Goal: Information Seeking & Learning: Check status

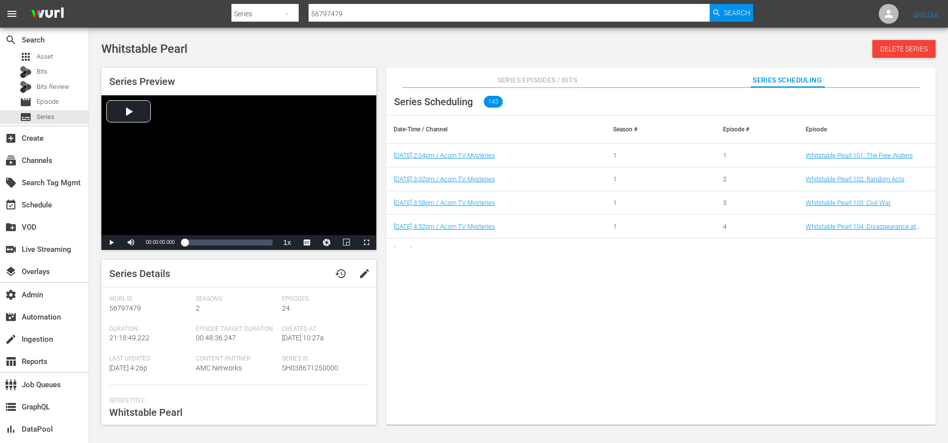
scroll to position [136, 0]
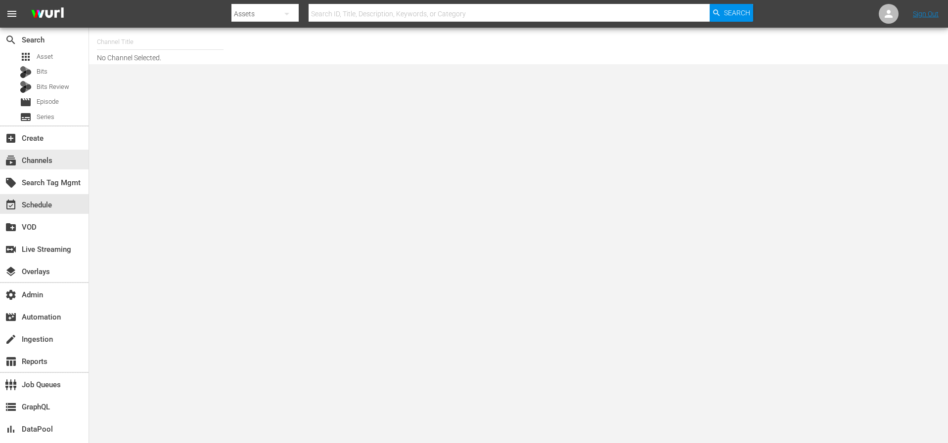
click at [40, 170] on div "subscriptions Channels" at bounding box center [44, 160] width 88 height 22
click at [47, 160] on div "subscriptions Channels" at bounding box center [27, 159] width 55 height 9
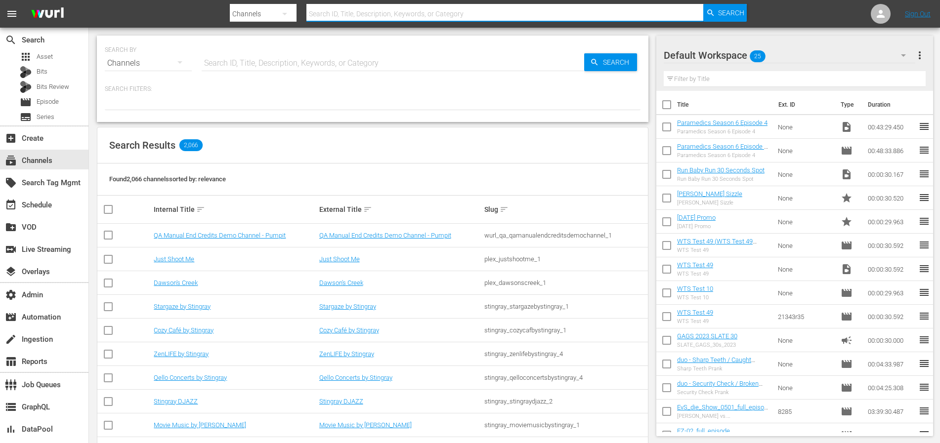
click at [383, 14] on input "text" at bounding box center [505, 14] width 397 height 24
click at [383, 16] on input "text" at bounding box center [505, 14] width 397 height 24
type input "loveafterlockup"
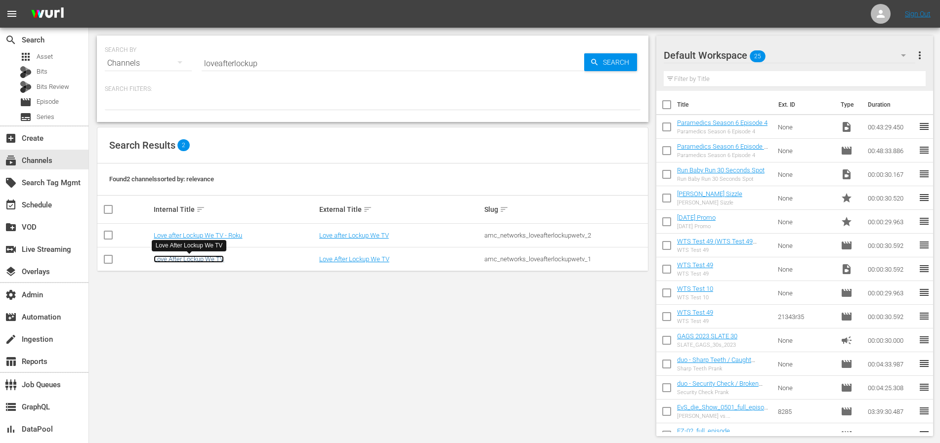
click at [186, 259] on link "Love After Lockup We TV" at bounding box center [189, 259] width 70 height 7
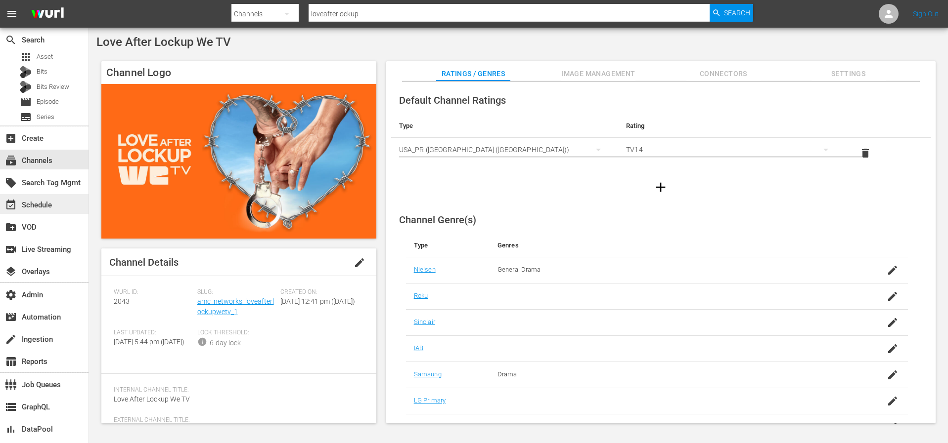
click at [41, 213] on div "event_available Schedule" at bounding box center [44, 204] width 88 height 20
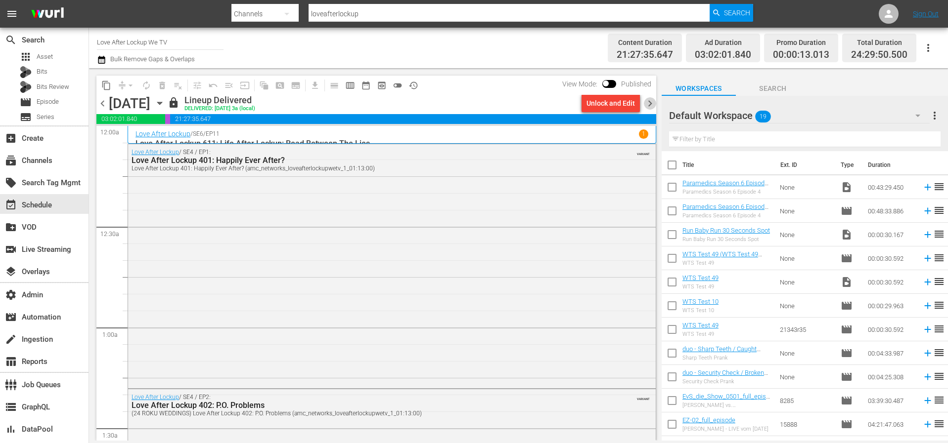
click at [653, 103] on span "chevron_right" at bounding box center [650, 103] width 12 height 12
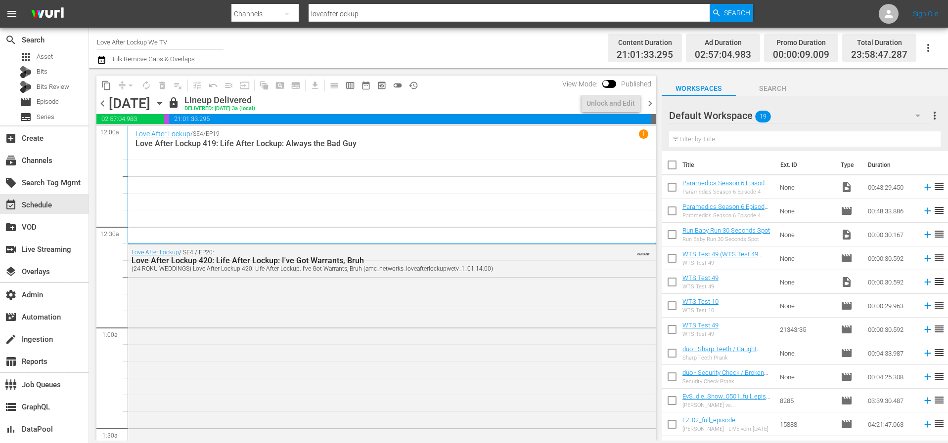
click at [653, 103] on span "chevron_right" at bounding box center [650, 103] width 12 height 12
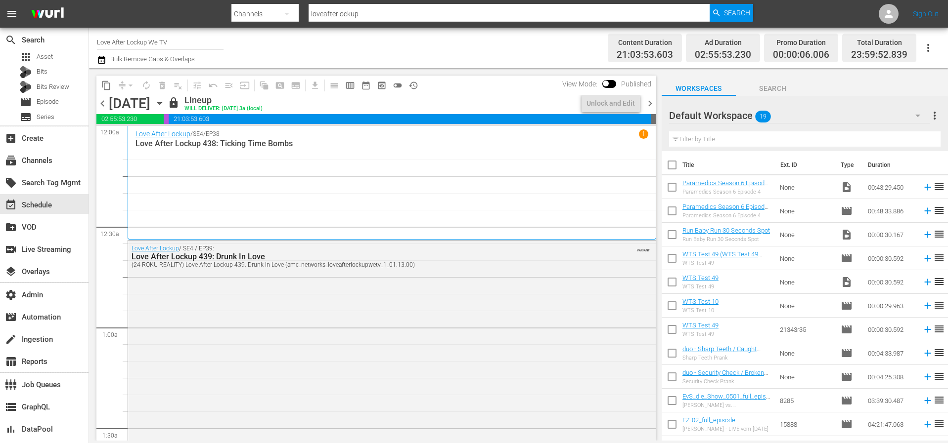
click at [653, 103] on span "chevron_right" at bounding box center [650, 103] width 12 height 12
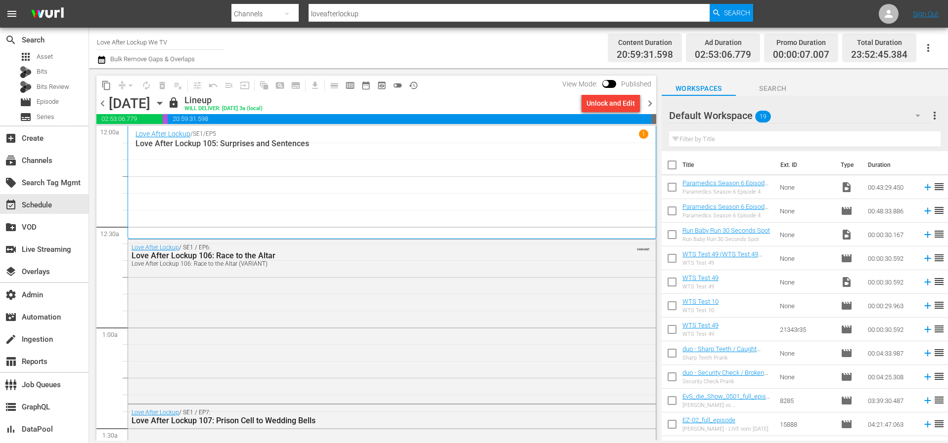
click at [653, 103] on span "chevron_right" at bounding box center [650, 103] width 12 height 12
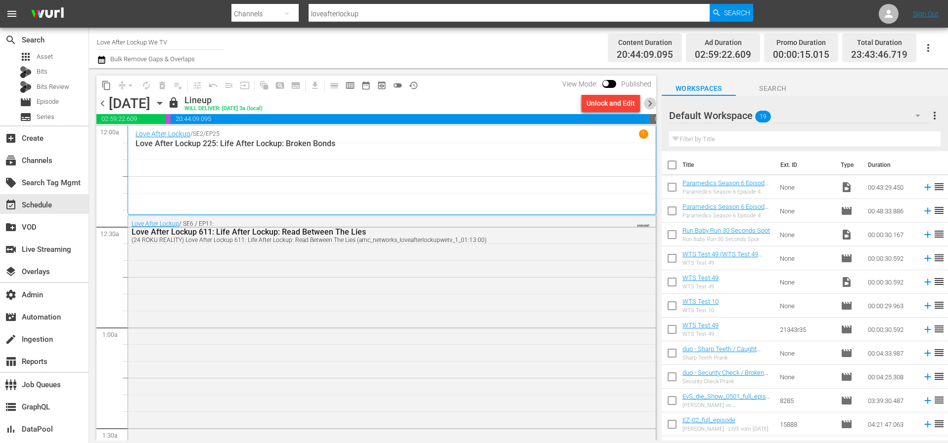
click at [653, 103] on span "chevron_right" at bounding box center [650, 103] width 12 height 12
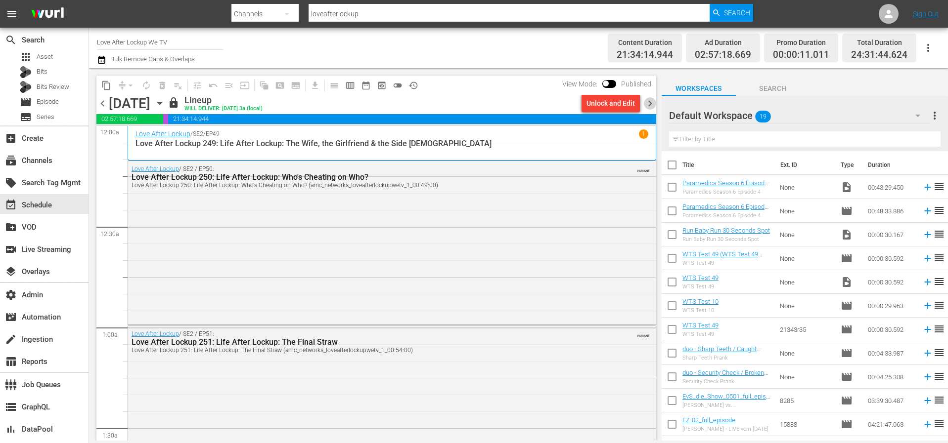
click at [653, 103] on span "chevron_right" at bounding box center [650, 103] width 12 height 12
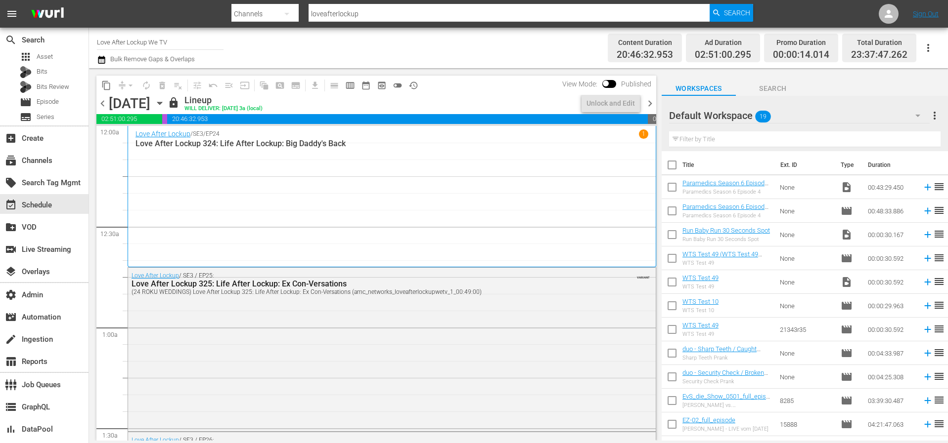
click at [653, 103] on span "chevron_right" at bounding box center [650, 103] width 12 height 12
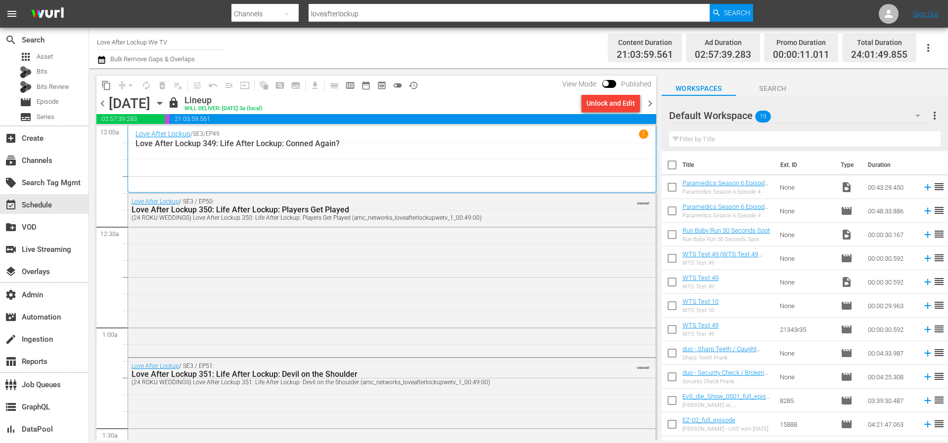
click at [653, 103] on span "chevron_right" at bounding box center [650, 103] width 12 height 12
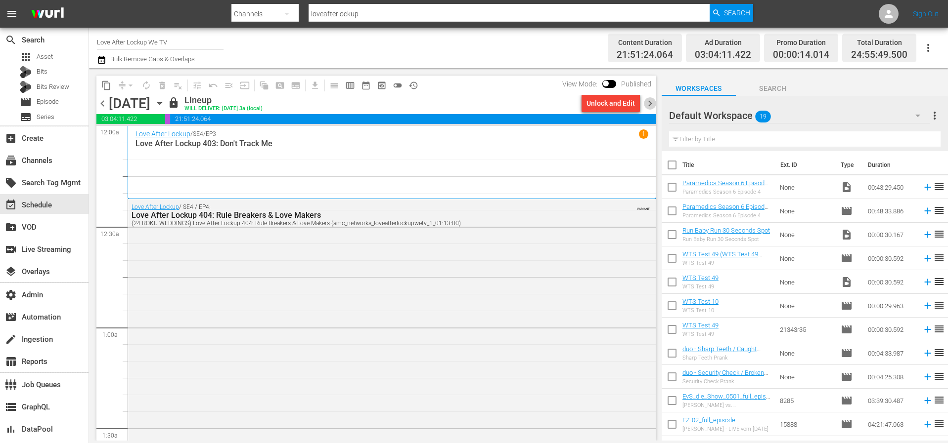
click at [653, 103] on span "chevron_right" at bounding box center [650, 103] width 12 height 12
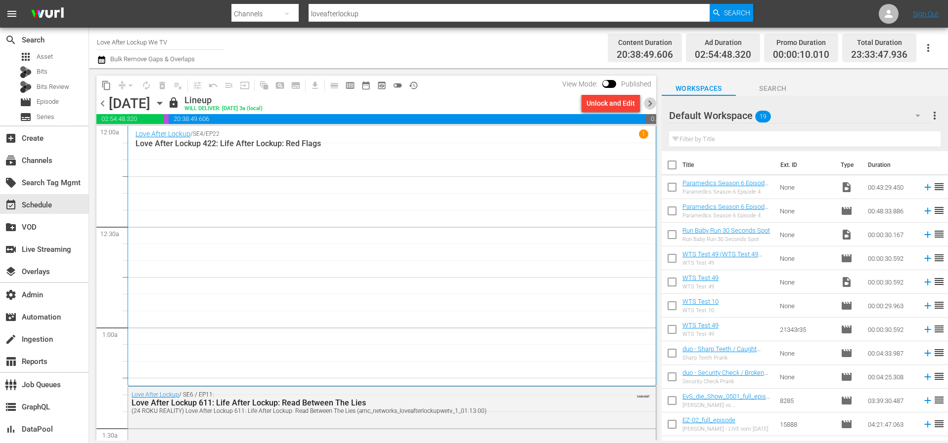
click at [653, 103] on span "chevron_right" at bounding box center [650, 103] width 12 height 12
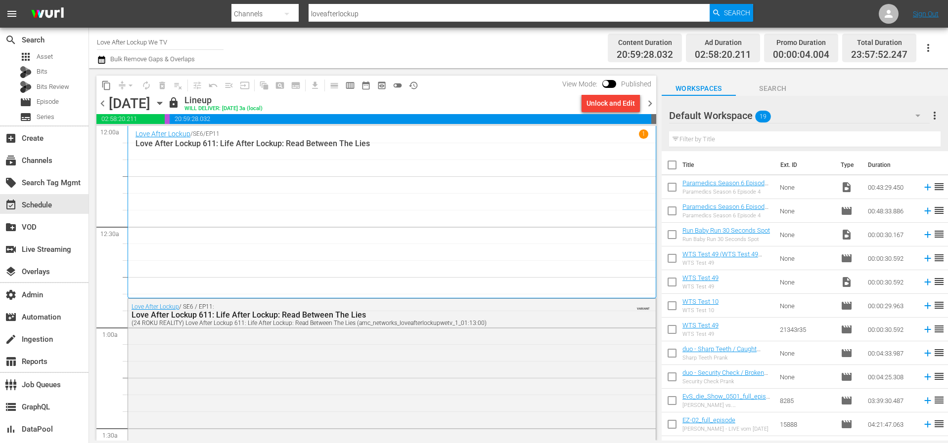
click at [653, 103] on span "chevron_right" at bounding box center [650, 103] width 12 height 12
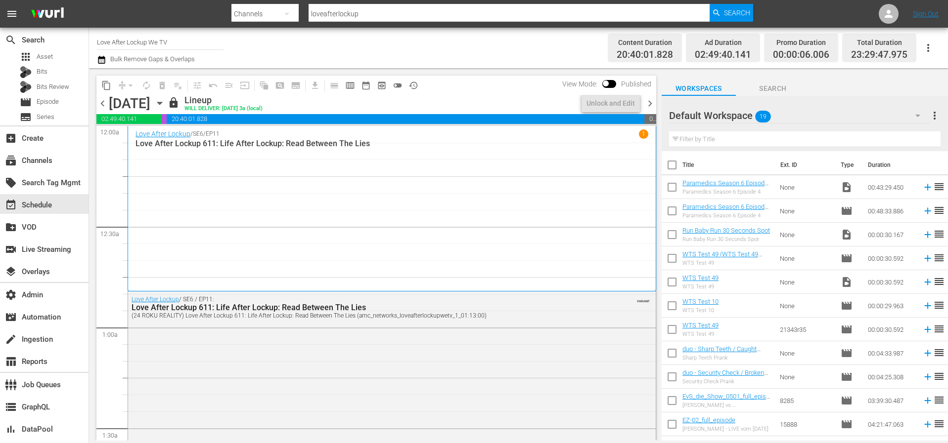
click at [653, 103] on span "chevron_right" at bounding box center [650, 103] width 12 height 12
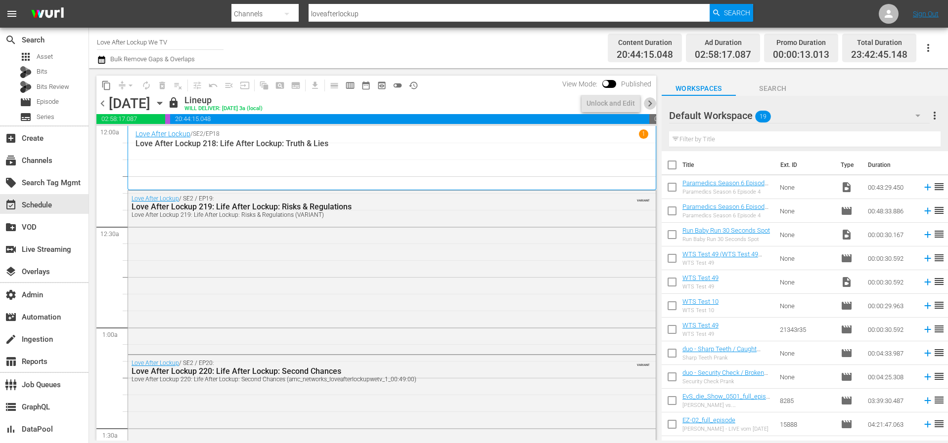
click at [653, 103] on span "chevron_right" at bounding box center [650, 103] width 12 height 12
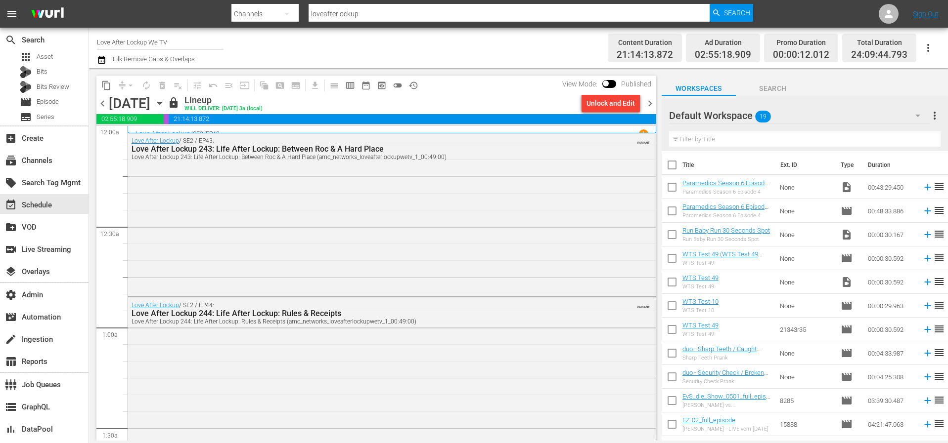
click at [653, 103] on span "chevron_right" at bounding box center [650, 103] width 12 height 12
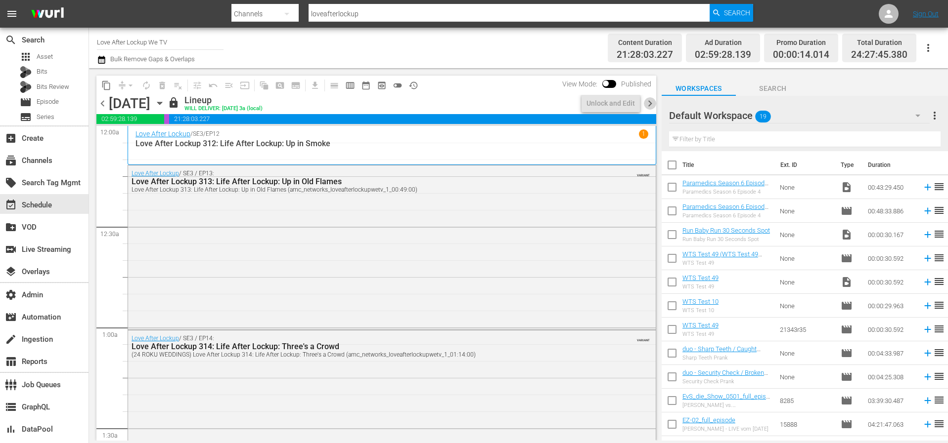
click at [653, 103] on span "chevron_right" at bounding box center [650, 103] width 12 height 12
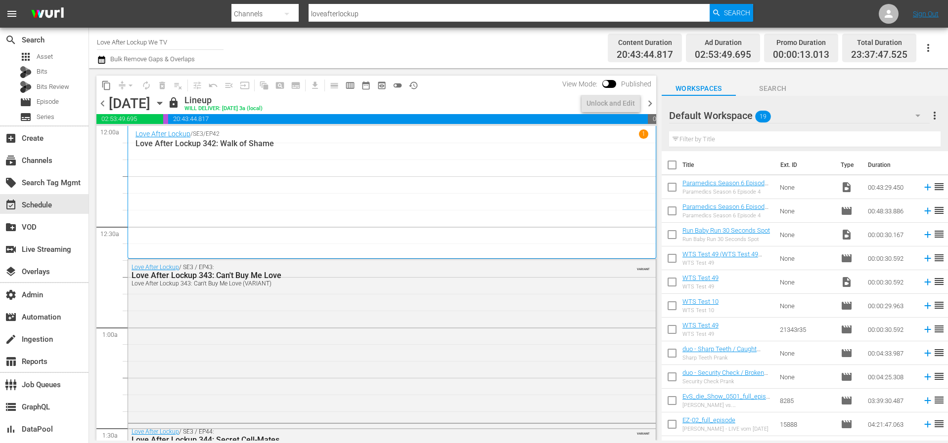
click at [653, 103] on span "chevron_right" at bounding box center [650, 103] width 12 height 12
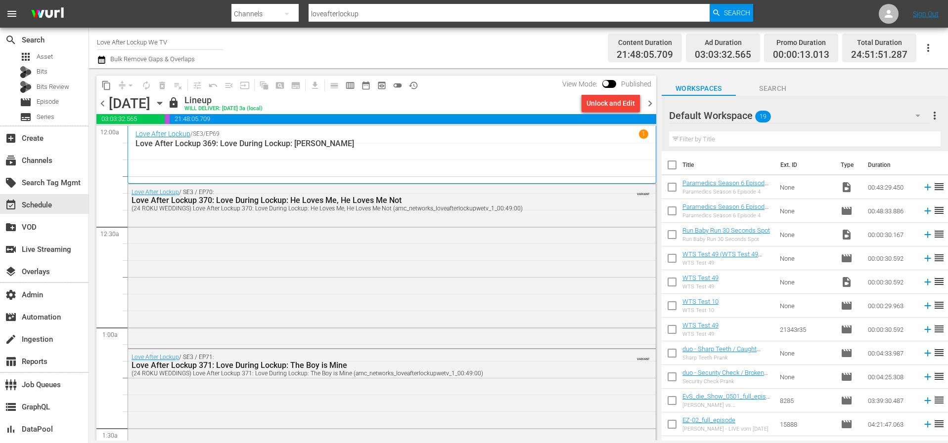
click at [653, 103] on span "chevron_right" at bounding box center [650, 103] width 12 height 12
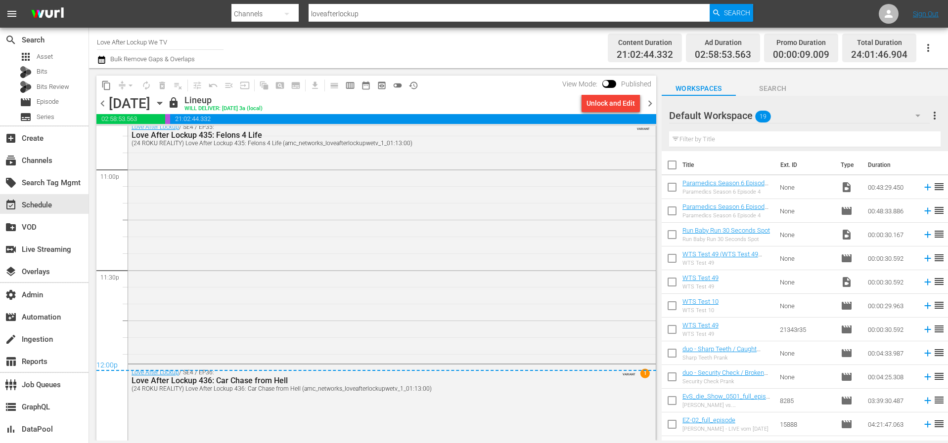
scroll to position [4764, 0]
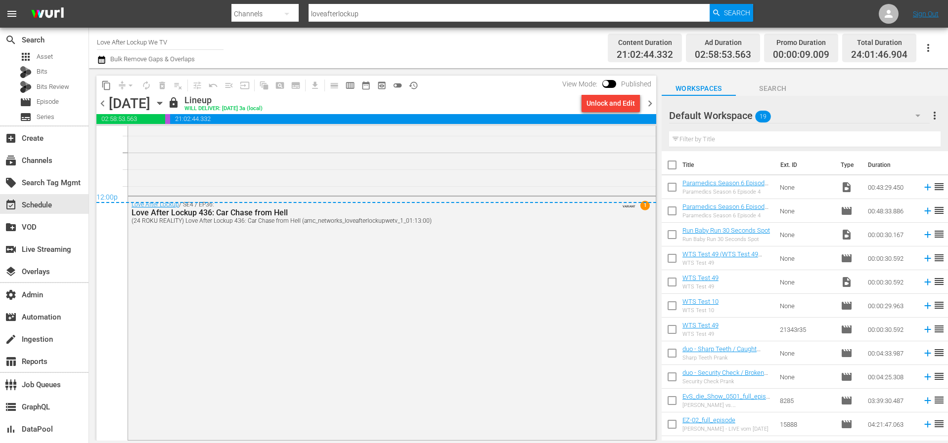
click at [651, 107] on span "chevron_right" at bounding box center [650, 103] width 12 height 12
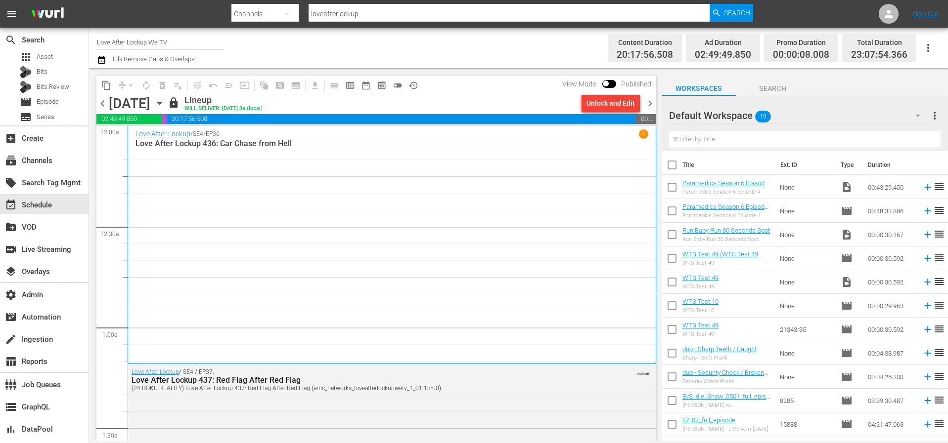
click at [649, 103] on span "chevron_right" at bounding box center [650, 103] width 12 height 12
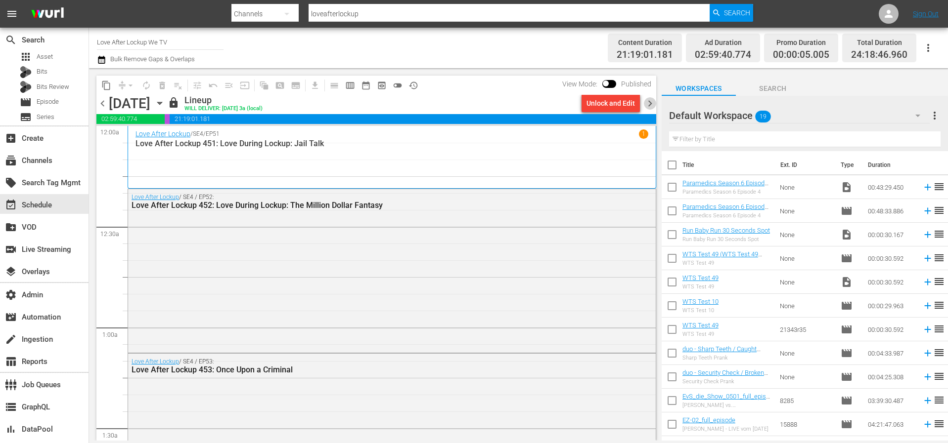
click at [651, 102] on span "chevron_right" at bounding box center [650, 103] width 12 height 12
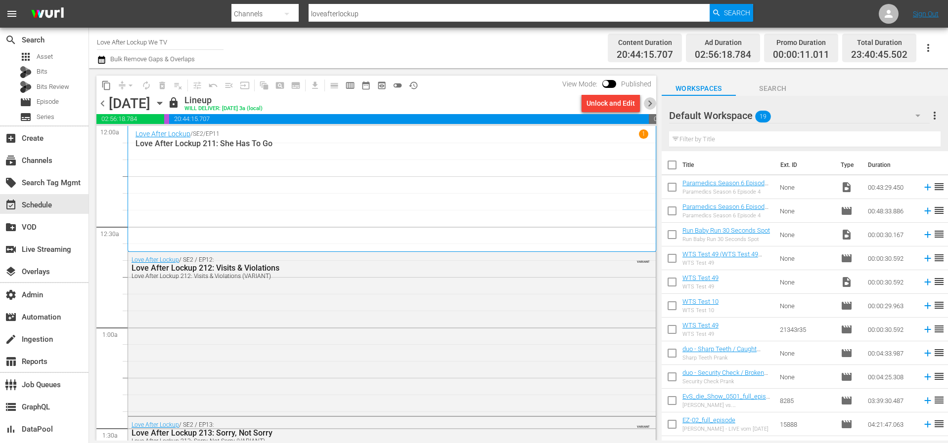
click at [649, 107] on span "chevron_right" at bounding box center [650, 103] width 12 height 12
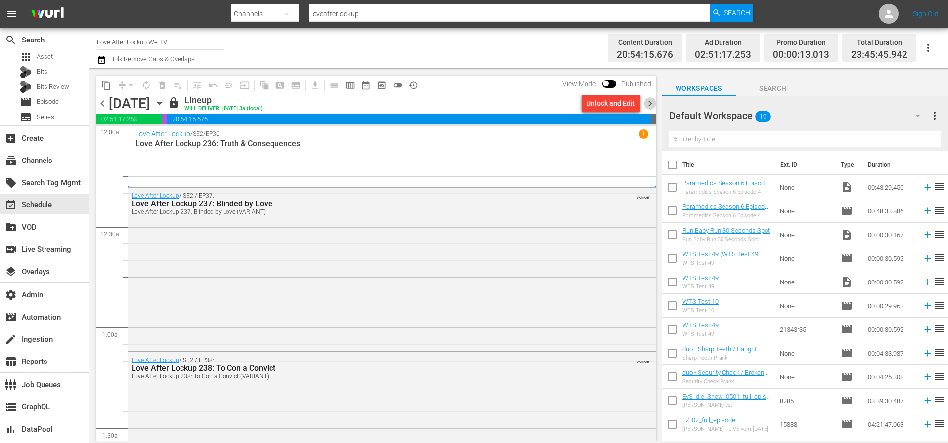
click at [653, 105] on span "chevron_right" at bounding box center [650, 103] width 12 height 12
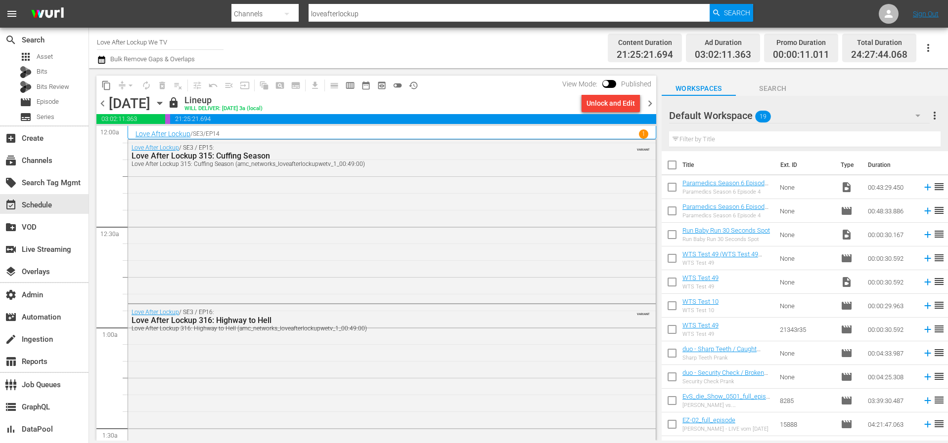
click at [609, 82] on input "checkbox" at bounding box center [605, 85] width 21 height 7
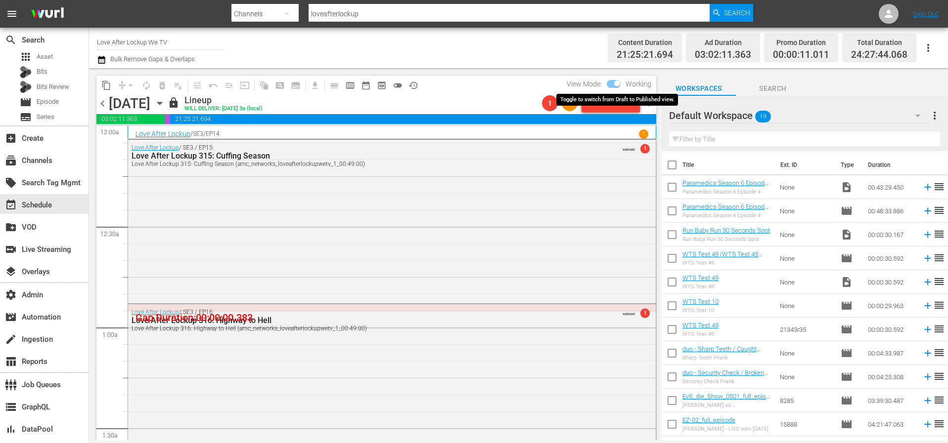
click at [610, 82] on input "checkbox" at bounding box center [617, 85] width 21 height 7
checkbox input "false"
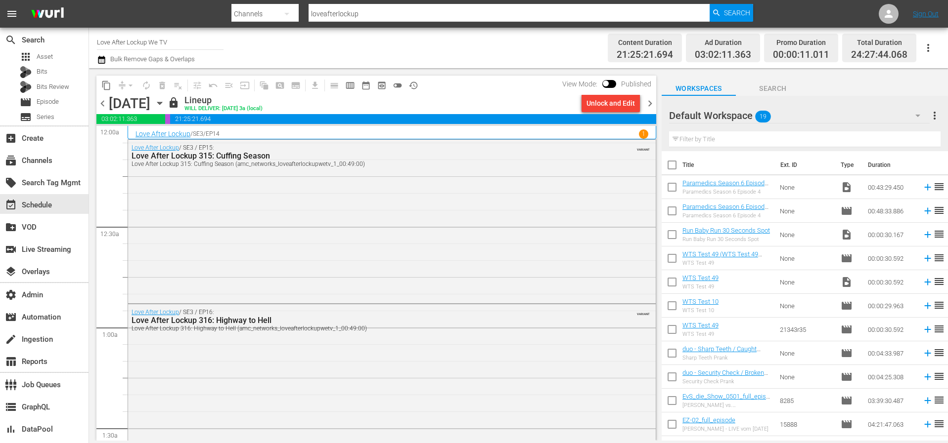
click at [647, 104] on span "chevron_right" at bounding box center [650, 103] width 12 height 12
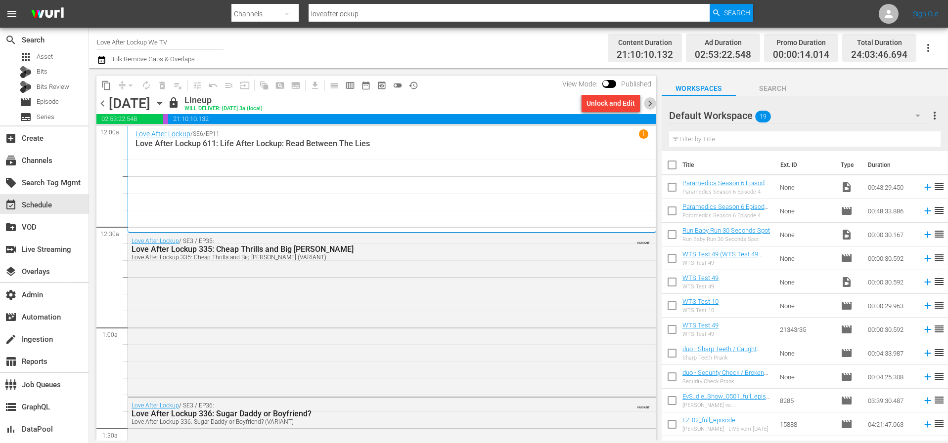
click at [653, 107] on span "chevron_right" at bounding box center [650, 103] width 12 height 12
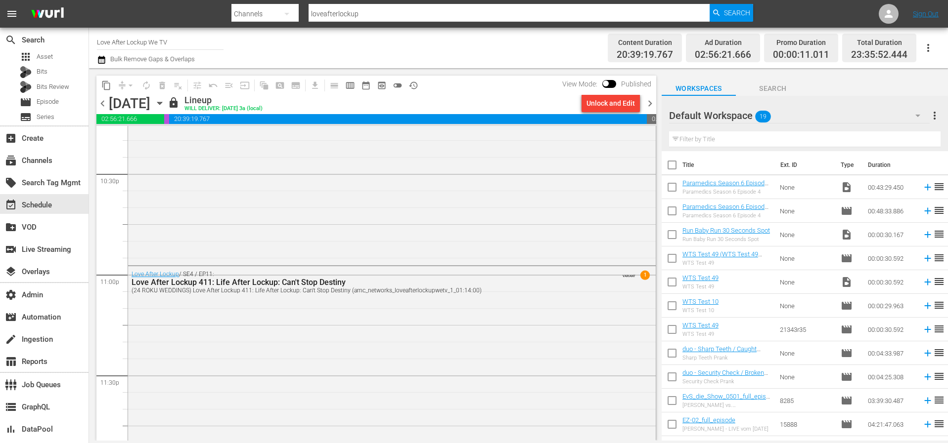
scroll to position [4564, 0]
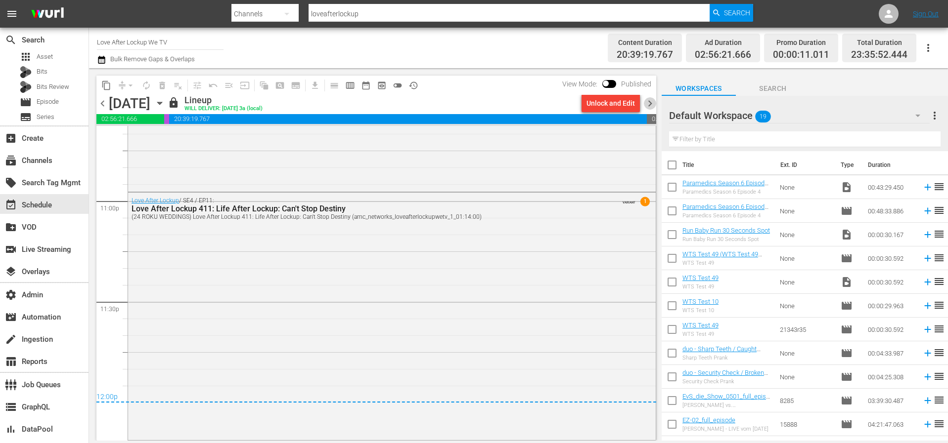
click at [655, 106] on span "chevron_right" at bounding box center [650, 103] width 12 height 12
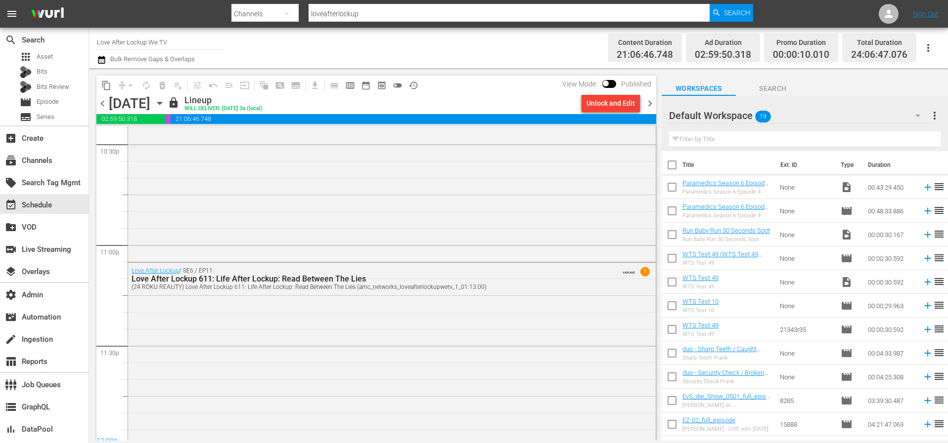
scroll to position [4587, 0]
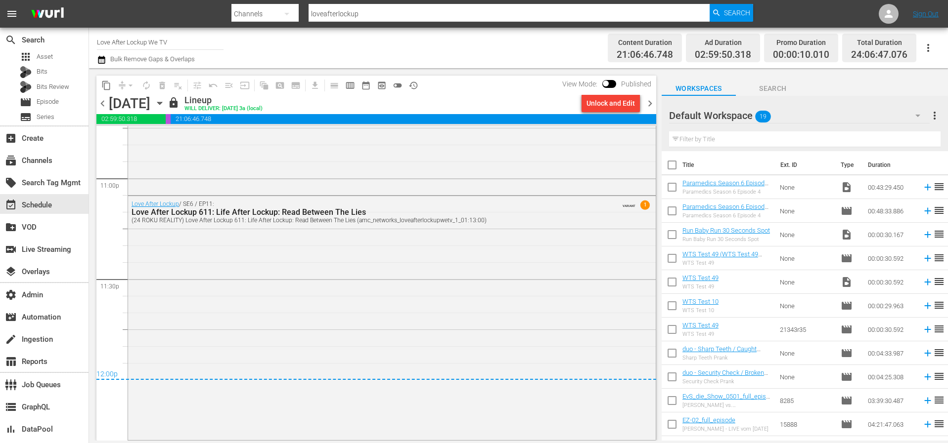
click at [655, 102] on span "chevron_right" at bounding box center [650, 103] width 12 height 12
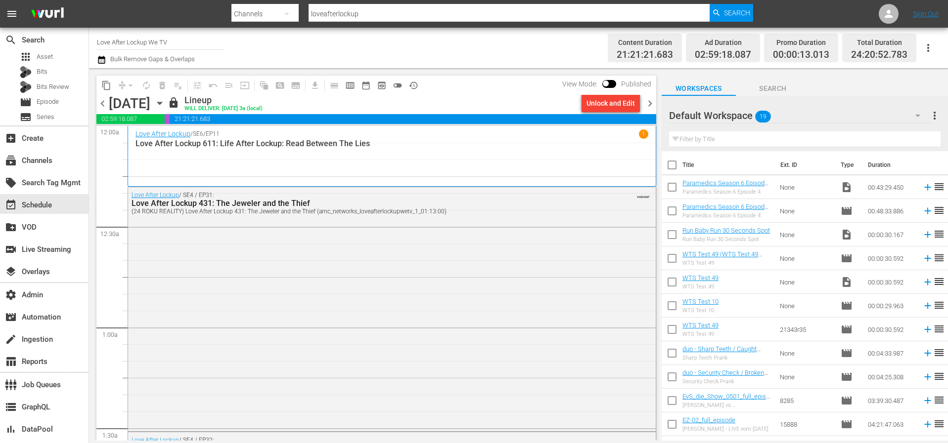
click at [645, 104] on span "chevron_right" at bounding box center [650, 103] width 12 height 12
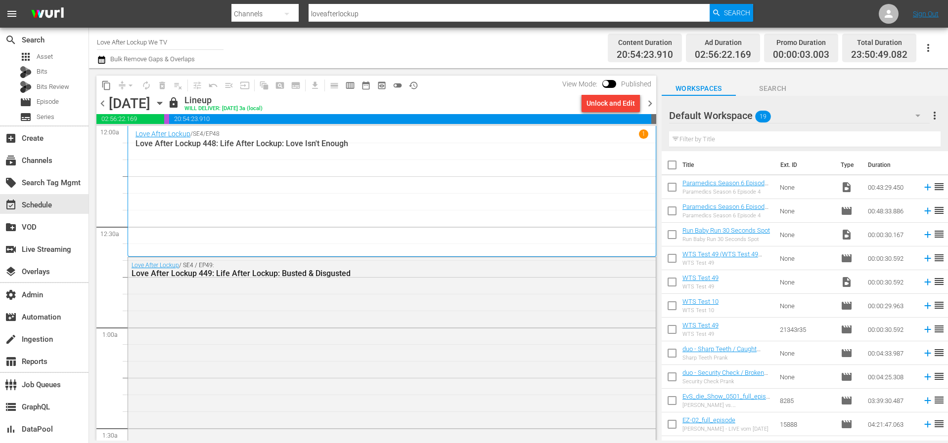
click at [650, 103] on span "chevron_right" at bounding box center [650, 103] width 12 height 12
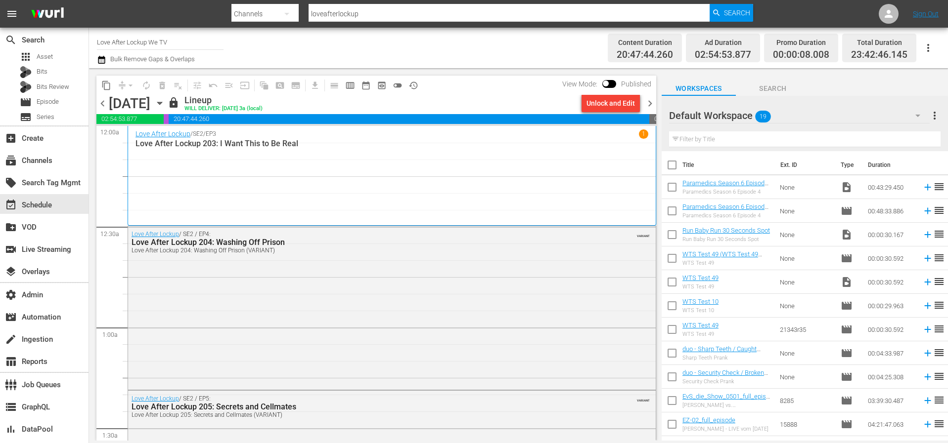
click at [655, 104] on span "chevron_right" at bounding box center [650, 103] width 12 height 12
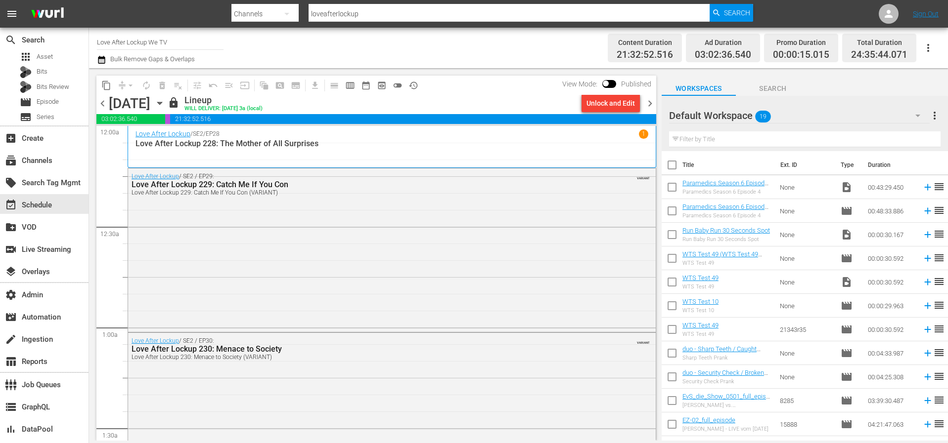
click at [648, 106] on span "chevron_right" at bounding box center [650, 103] width 12 height 12
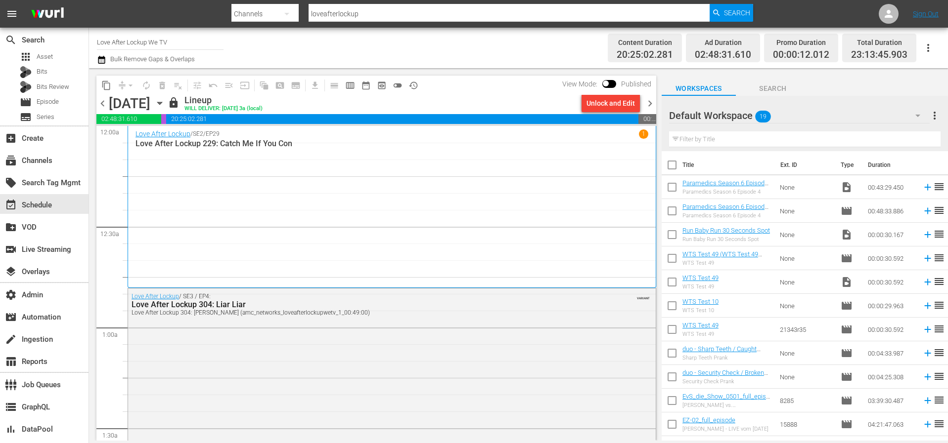
click at [649, 105] on span "chevron_right" at bounding box center [650, 103] width 12 height 12
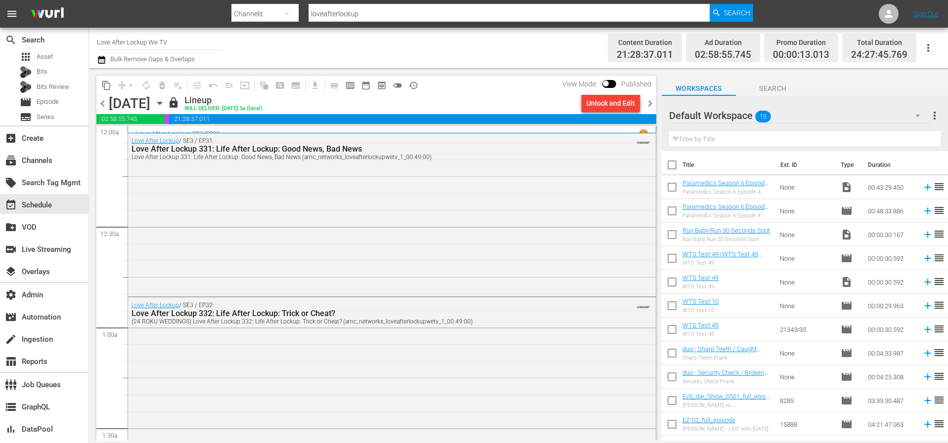
click at [649, 104] on span "chevron_right" at bounding box center [650, 103] width 12 height 12
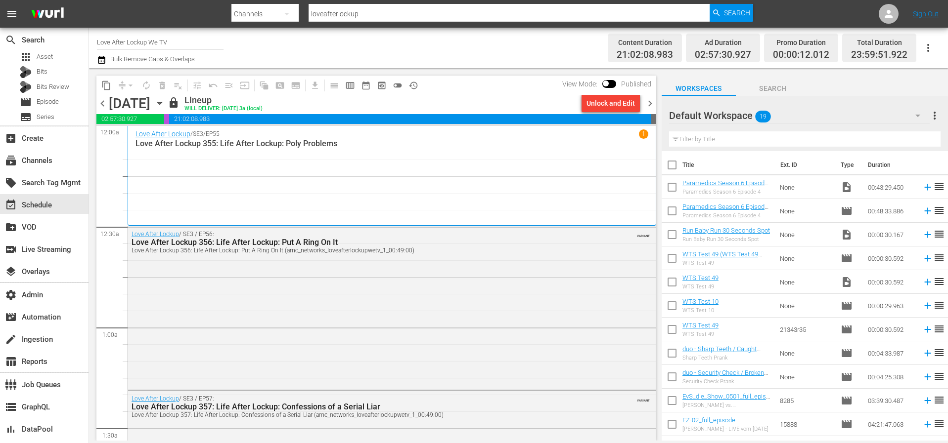
click at [652, 106] on span "chevron_right" at bounding box center [650, 103] width 12 height 12
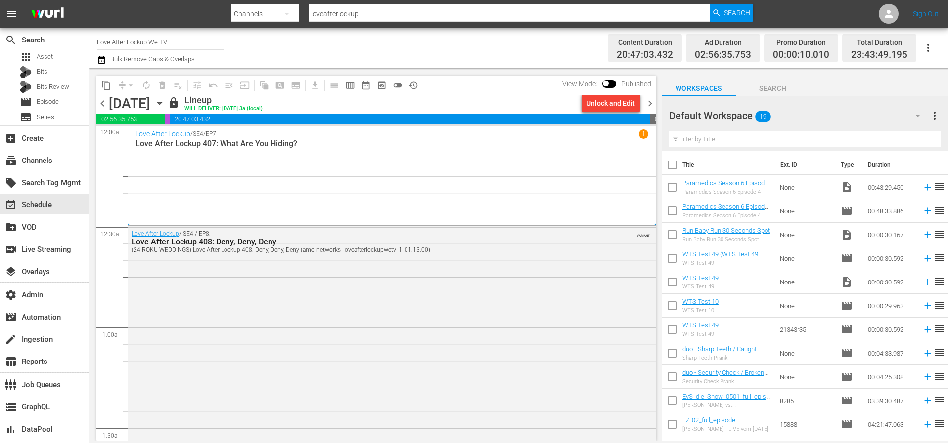
click at [651, 102] on span "chevron_right" at bounding box center [650, 103] width 12 height 12
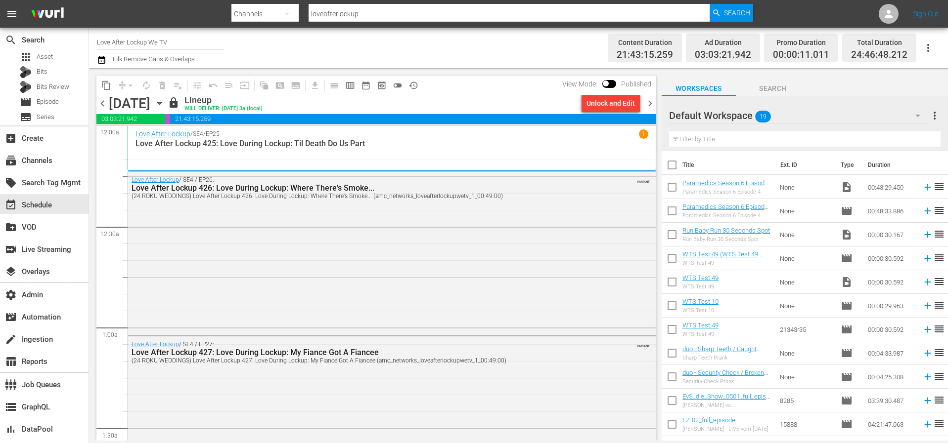
click at [617, 84] on span "Published" at bounding box center [636, 84] width 40 height 8
click at [614, 84] on input "checkbox" at bounding box center [605, 85] width 21 height 7
checkbox input "true"
click at [616, 81] on span at bounding box center [617, 84] width 6 height 6
click at [258, 151] on div "Love After Lockup / SE4 / EP25 1 Love After Lockup 425: Love During Lockup: Til…" at bounding box center [391, 149] width 513 height 38
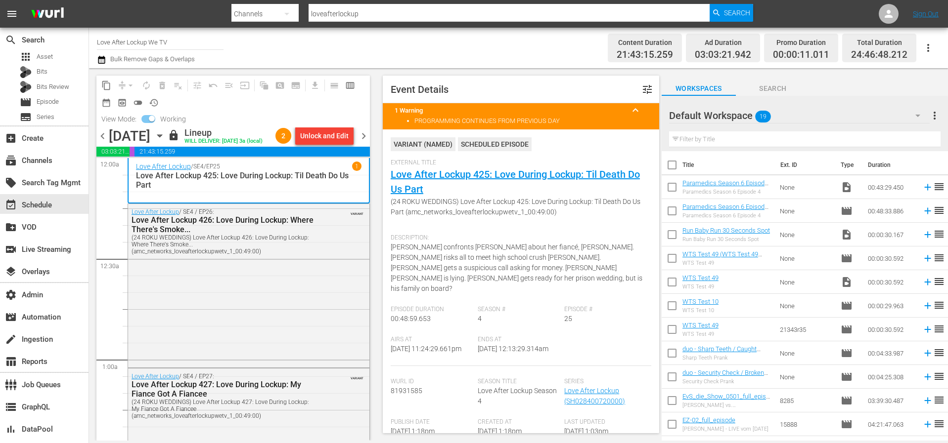
click at [246, 281] on div "Love After Lockup / SE4 / EP26: Love After Lockup 426: Love During Lockup: Wher…" at bounding box center [248, 285] width 241 height 162
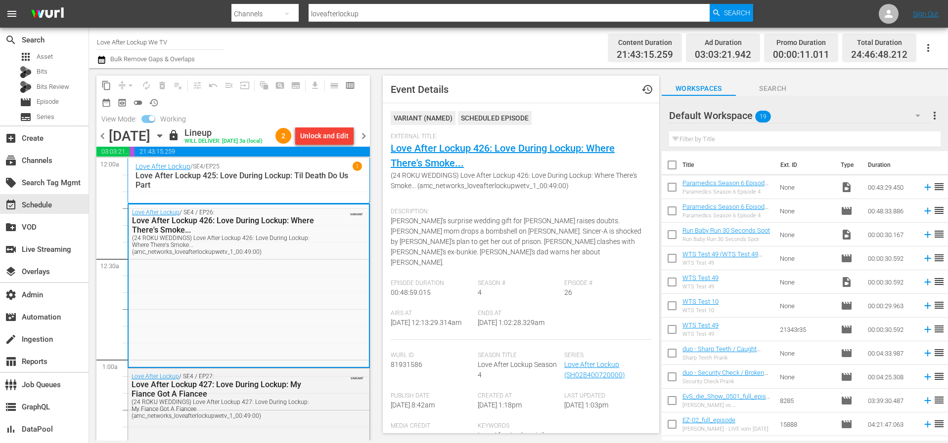
click at [260, 187] on p "Love After Lockup 425: Love During Lockup: Til Death Do Us Part" at bounding box center [248, 180] width 226 height 19
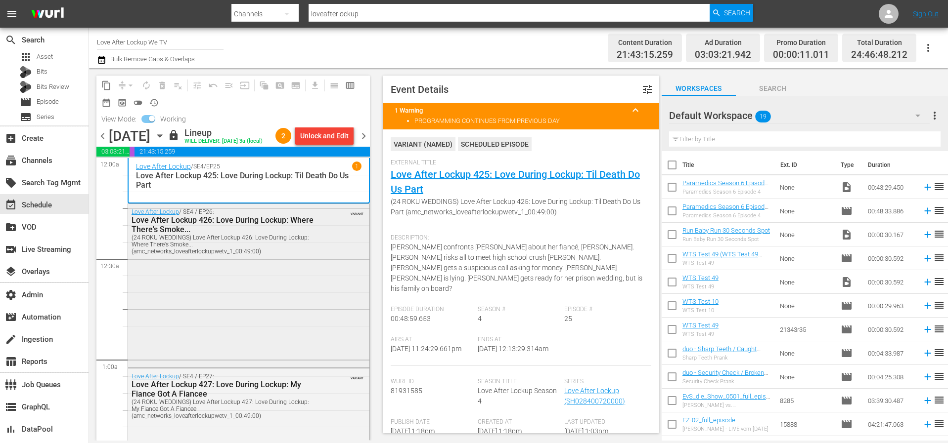
click at [251, 249] on div "(24 ROKU WEDDINGS) Love After Lockup 426: Love During Lockup: Where There's Smo…" at bounding box center [225, 244] width 186 height 21
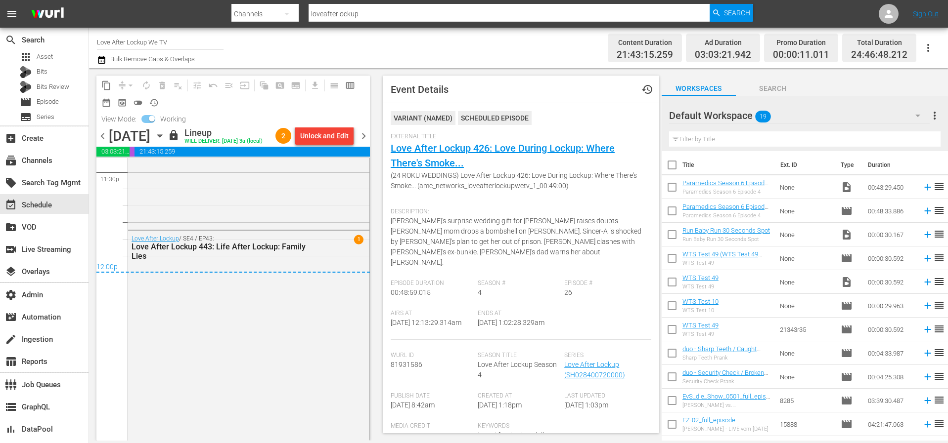
scroll to position [4761, 0]
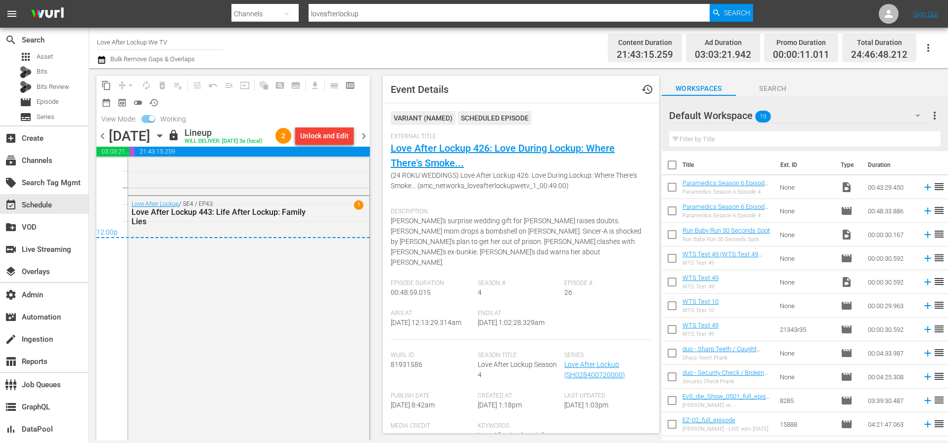
click at [366, 142] on span "chevron_right" at bounding box center [363, 136] width 12 height 12
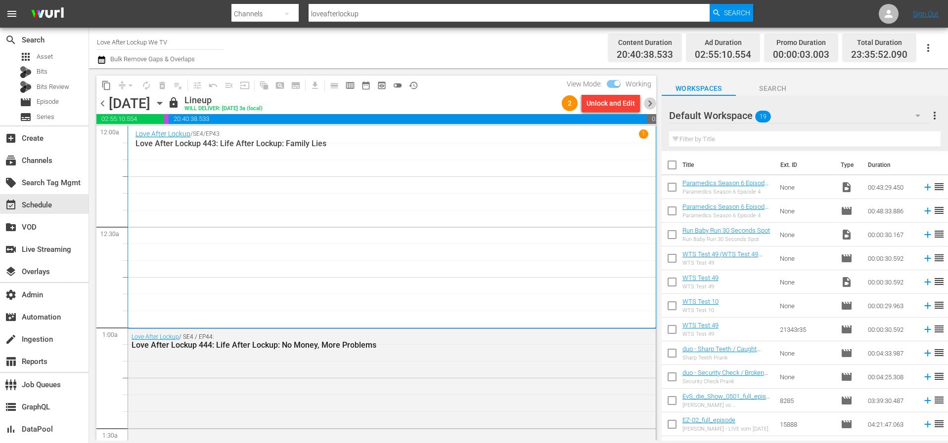
click at [650, 102] on span "chevron_right" at bounding box center [650, 103] width 12 height 12
